Goal: Information Seeking & Learning: Learn about a topic

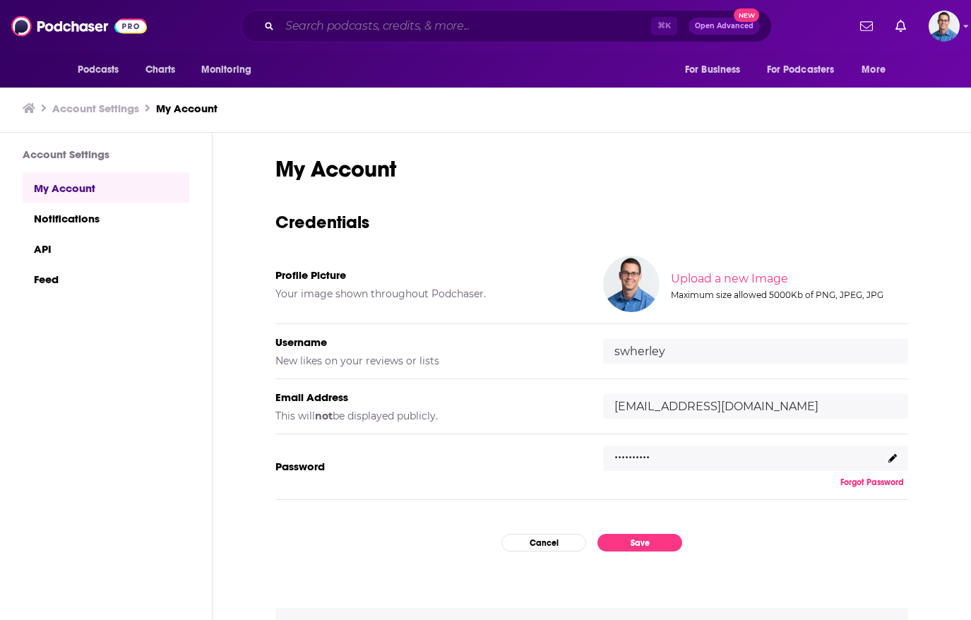
click at [347, 30] on input "Search podcasts, credits, & more..." at bounding box center [465, 26] width 371 height 23
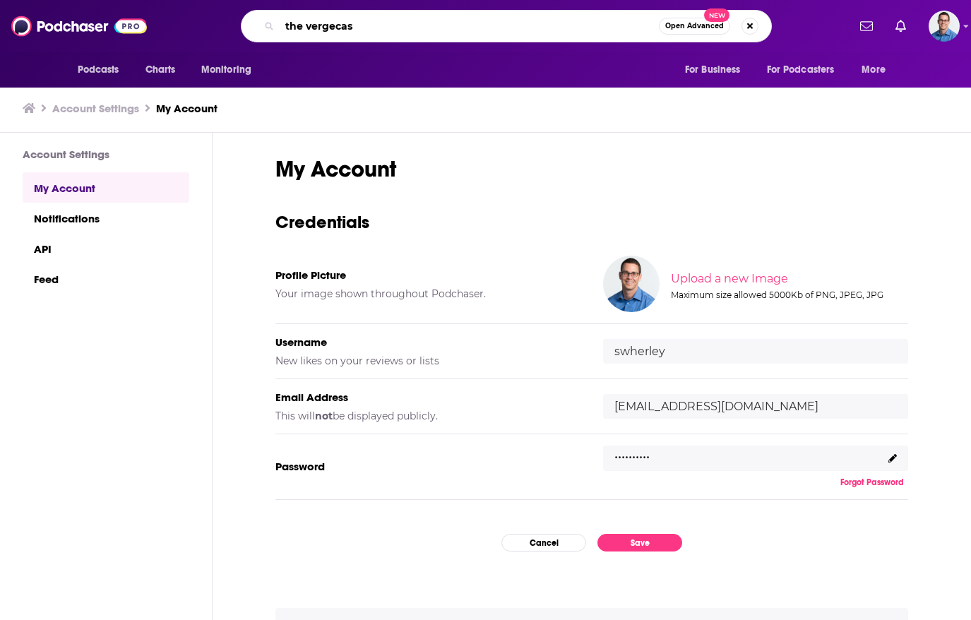
type input "the vergecast"
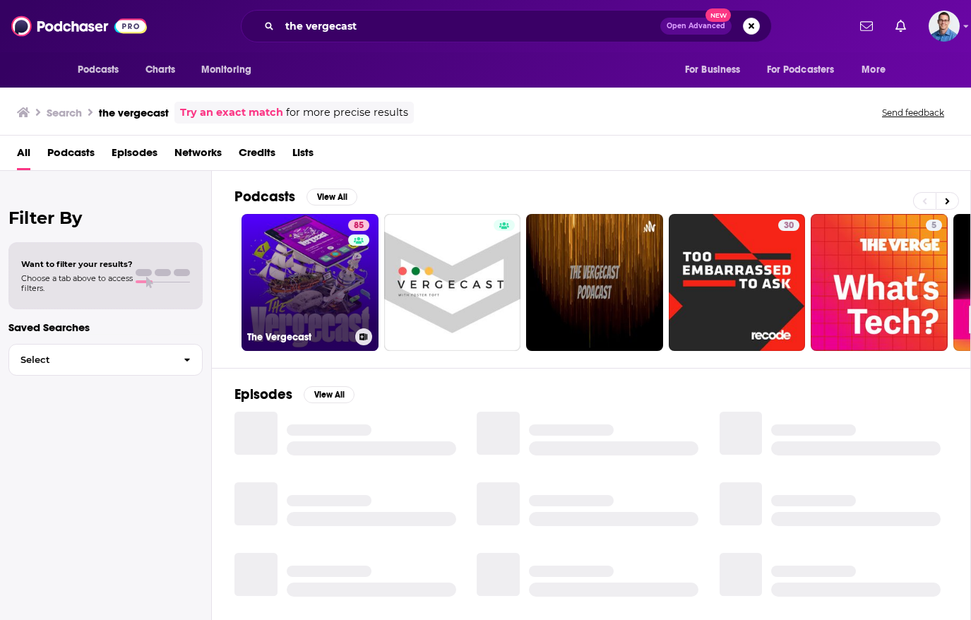
click at [292, 253] on link "85 The Vergecast" at bounding box center [309, 282] width 137 height 137
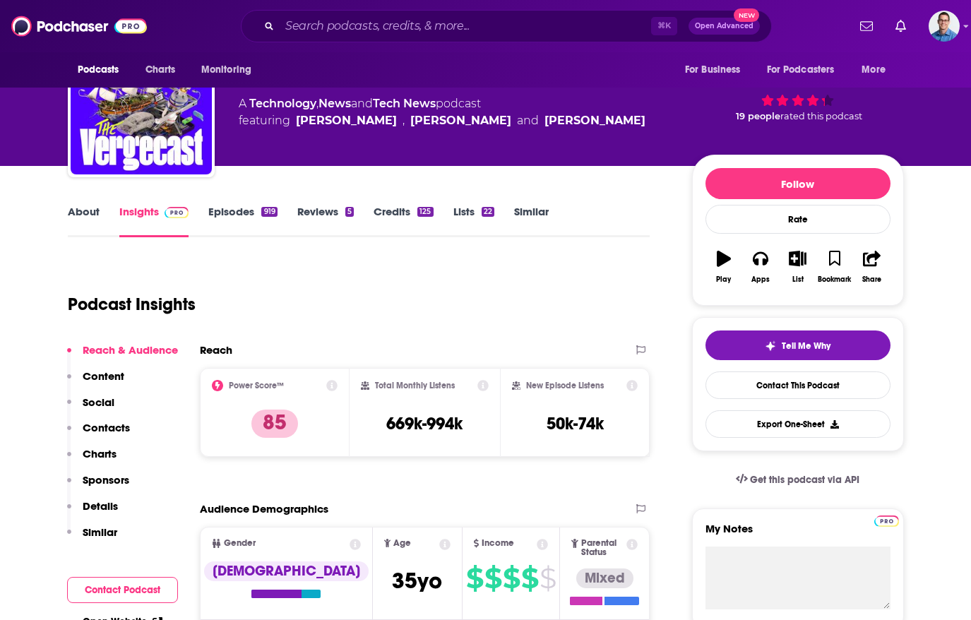
scroll to position [99, 0]
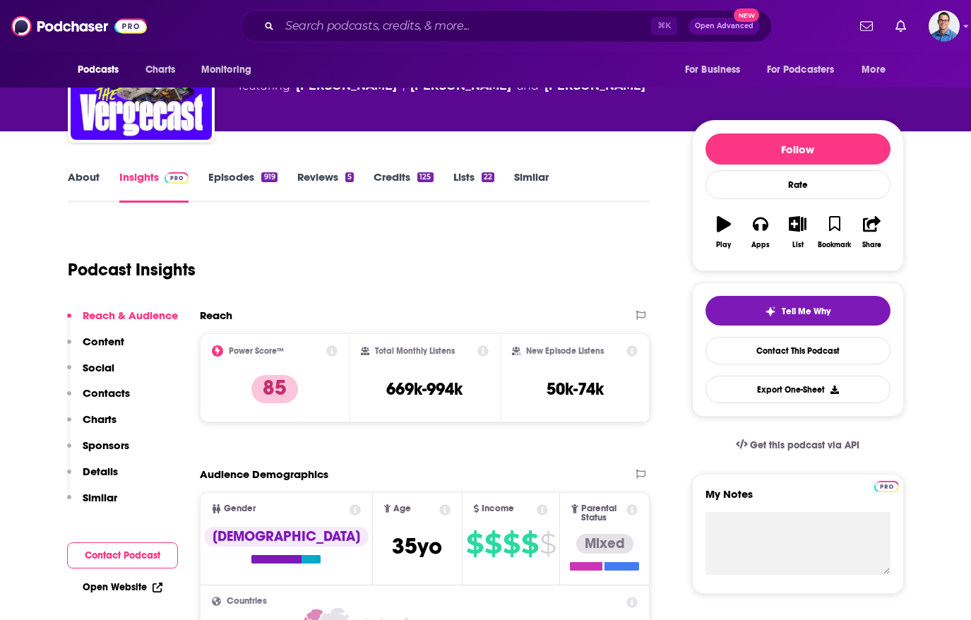
click at [118, 392] on p "Contacts" at bounding box center [106, 392] width 47 height 13
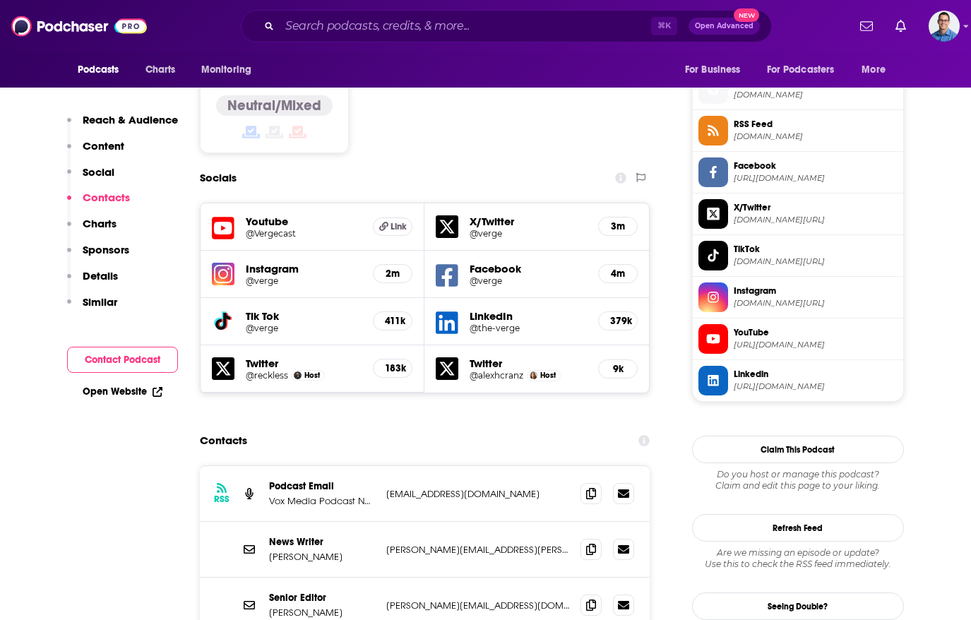
scroll to position [1128, 0]
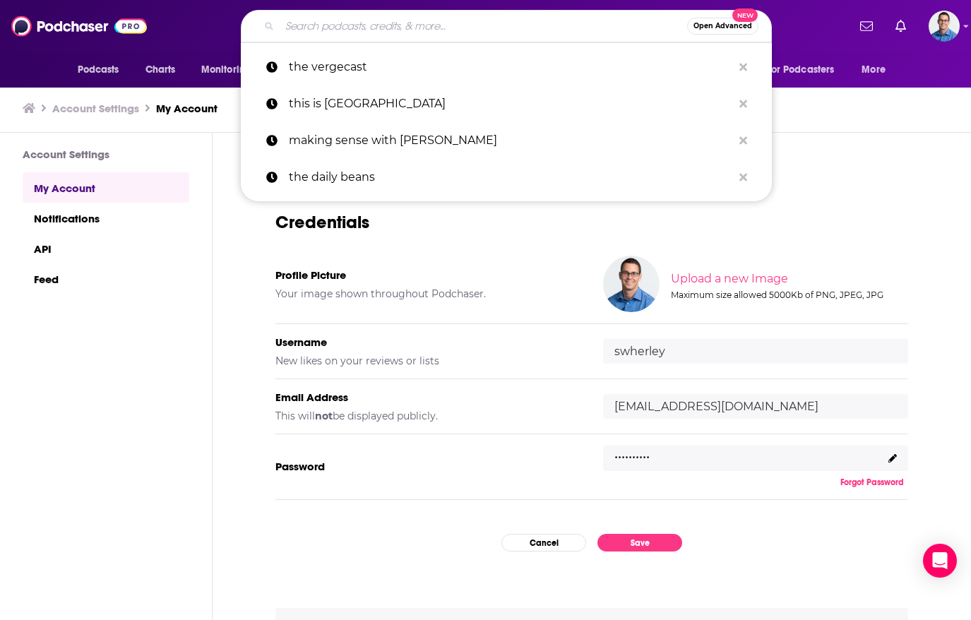
click at [318, 30] on input "Search podcasts, credits, & more..." at bounding box center [483, 26] width 407 height 23
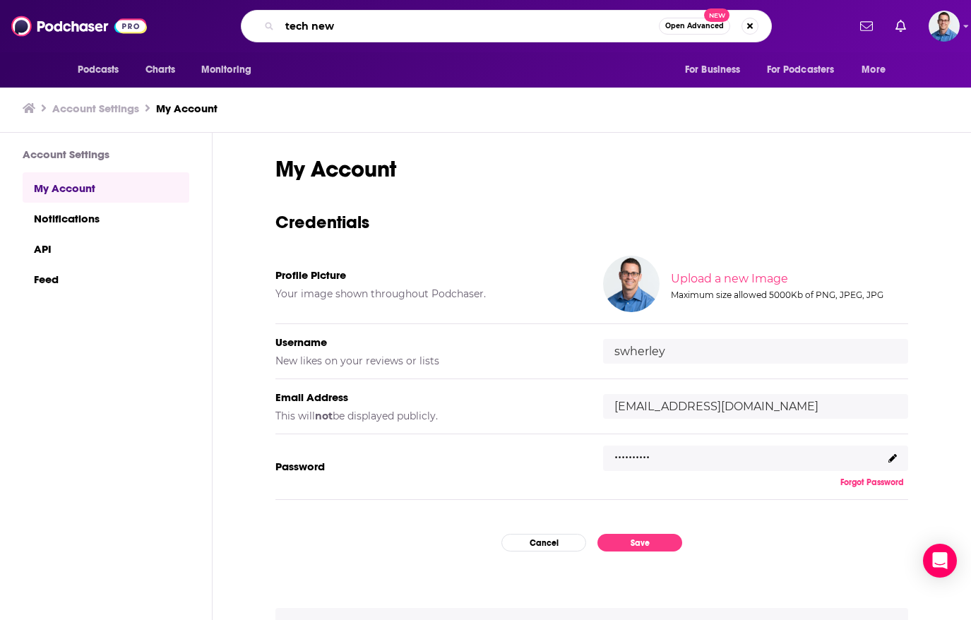
type input "tech news"
